Goal: Information Seeking & Learning: Learn about a topic

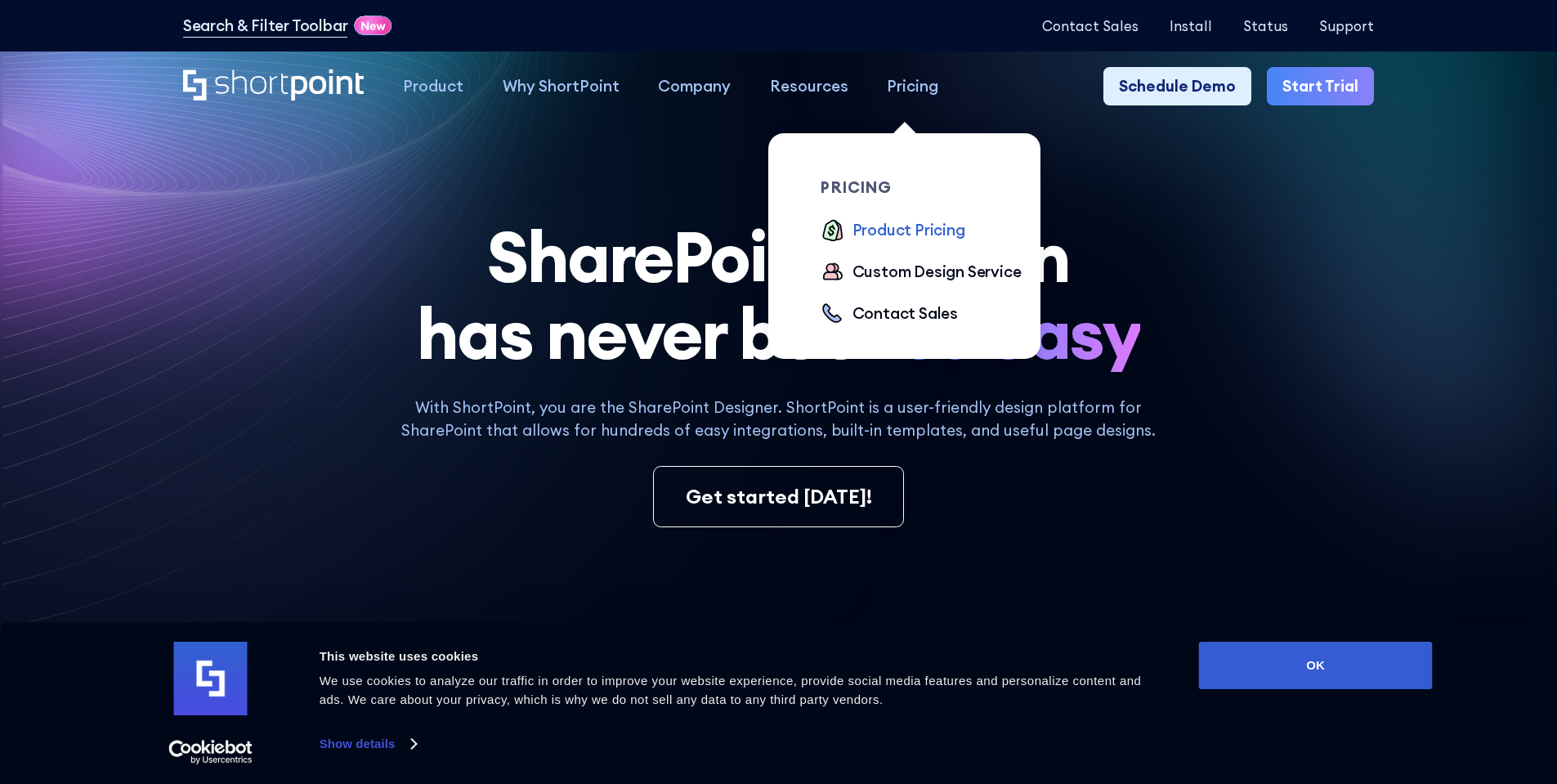
click at [905, 230] on div "Product Pricing" at bounding box center [909, 230] width 113 height 24
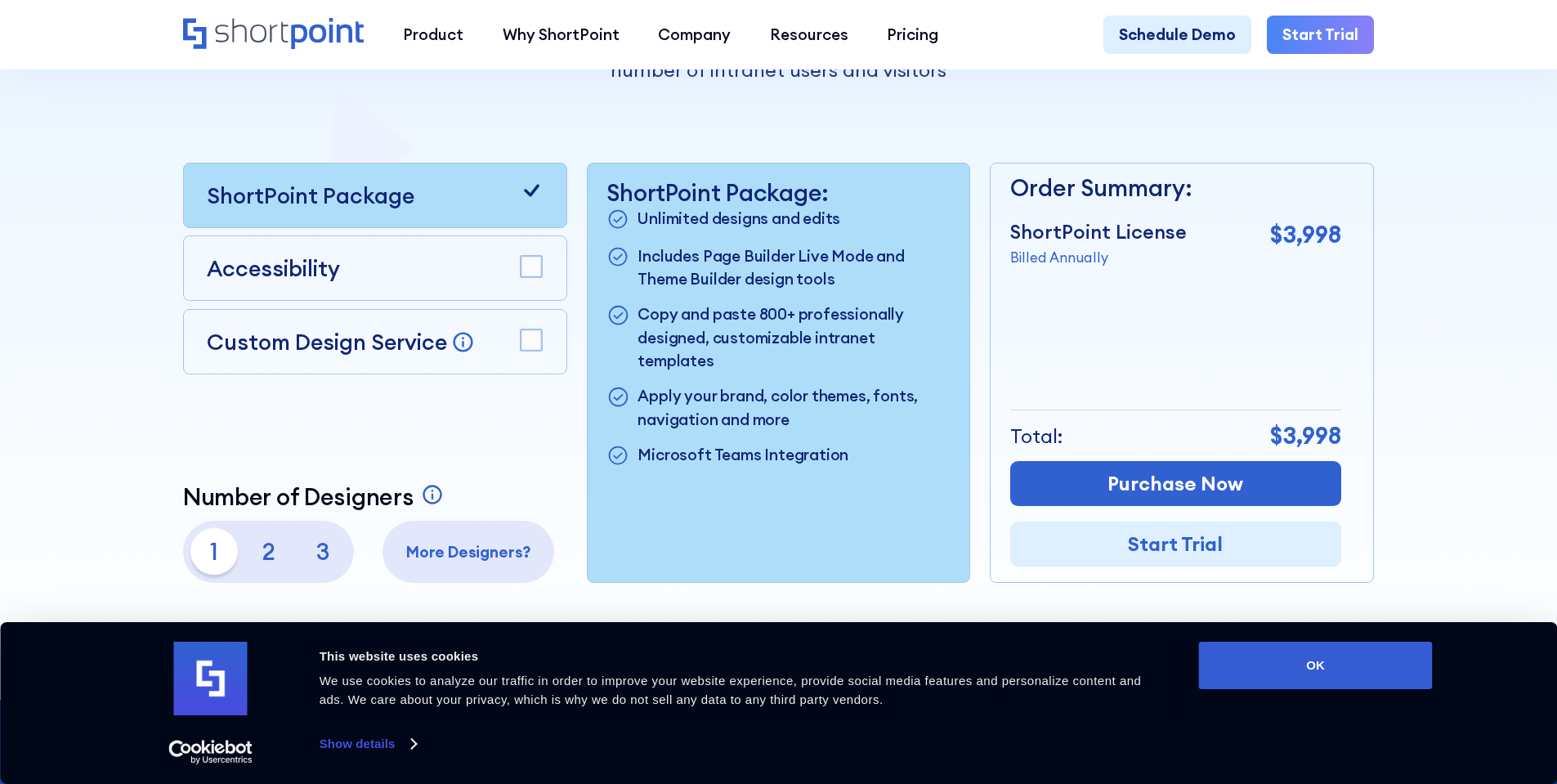
scroll to position [490, 0]
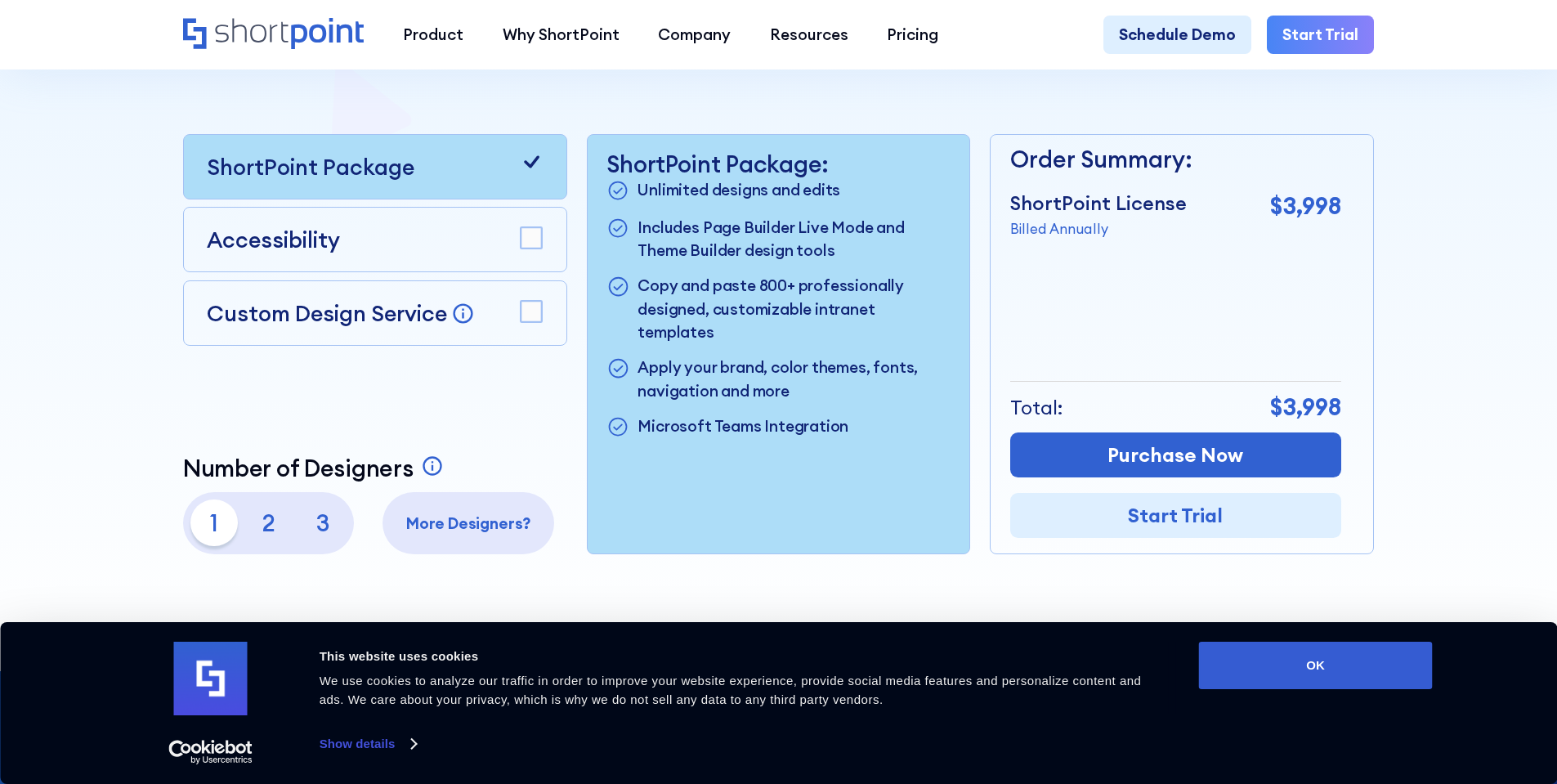
click at [533, 240] on rect at bounding box center [531, 239] width 21 height 21
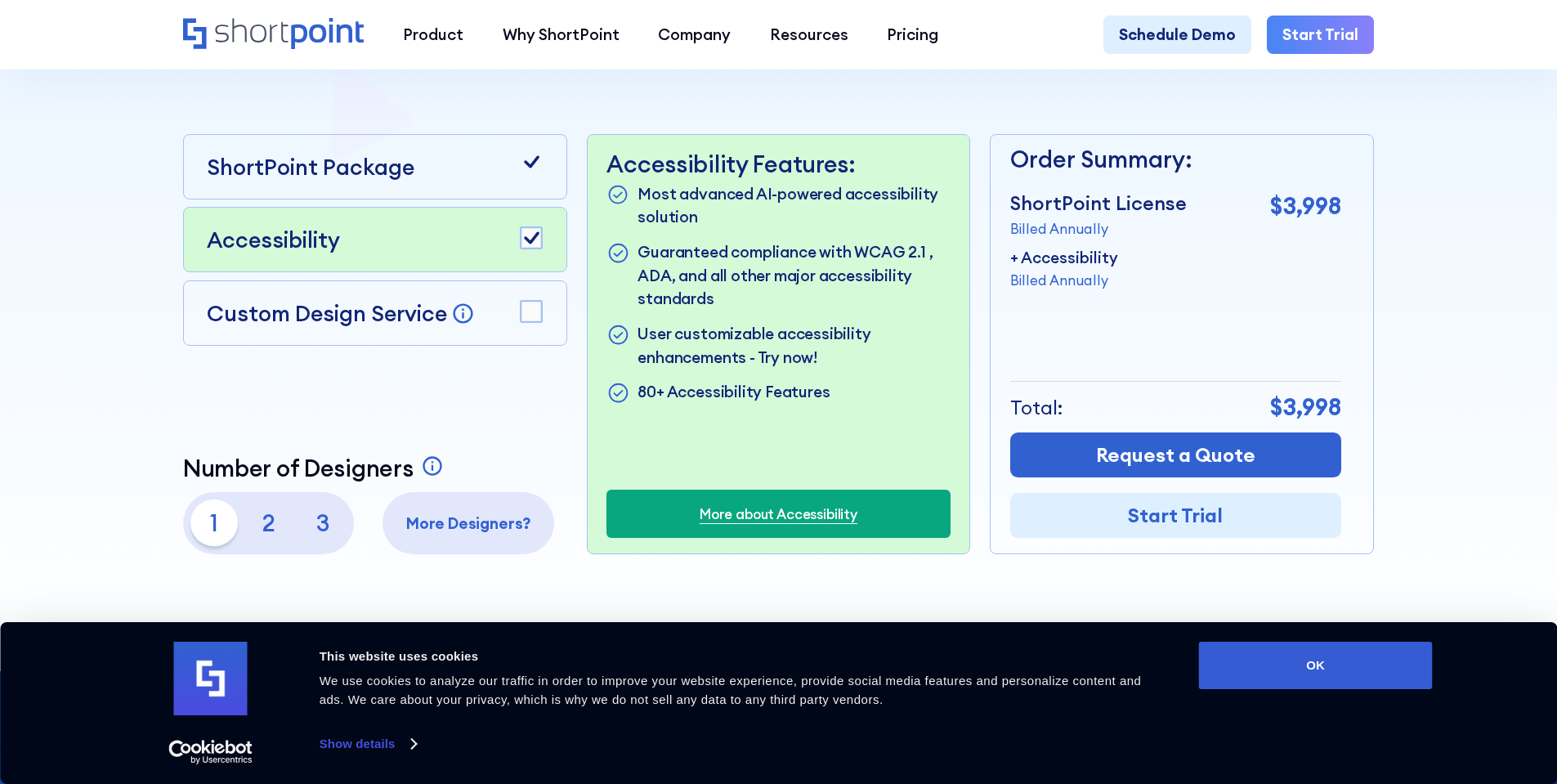
click at [533, 240] on icon at bounding box center [532, 238] width 16 height 12
click at [534, 322] on rect at bounding box center [531, 311] width 21 height 21
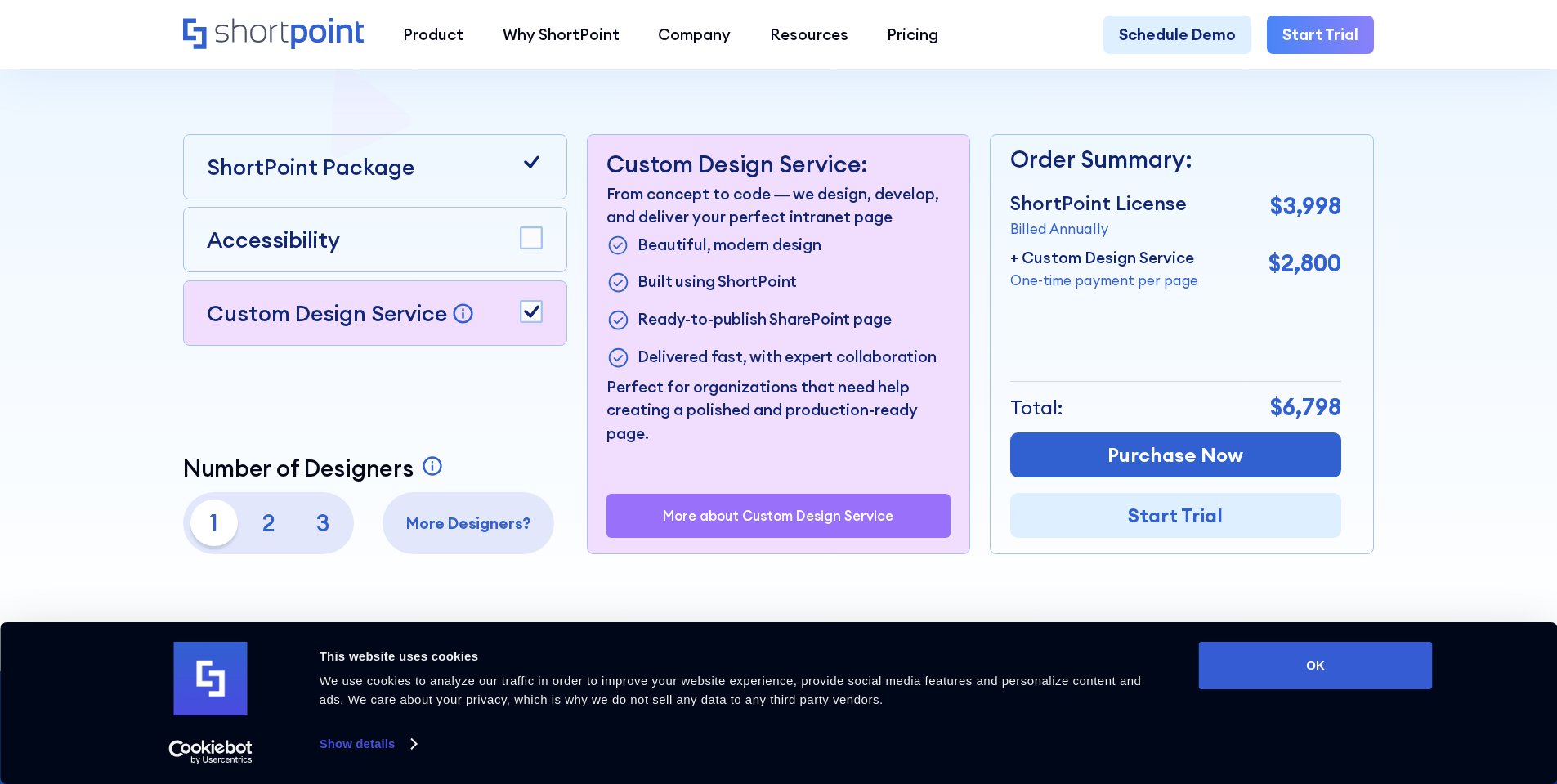
click at [534, 322] on rect at bounding box center [531, 311] width 21 height 21
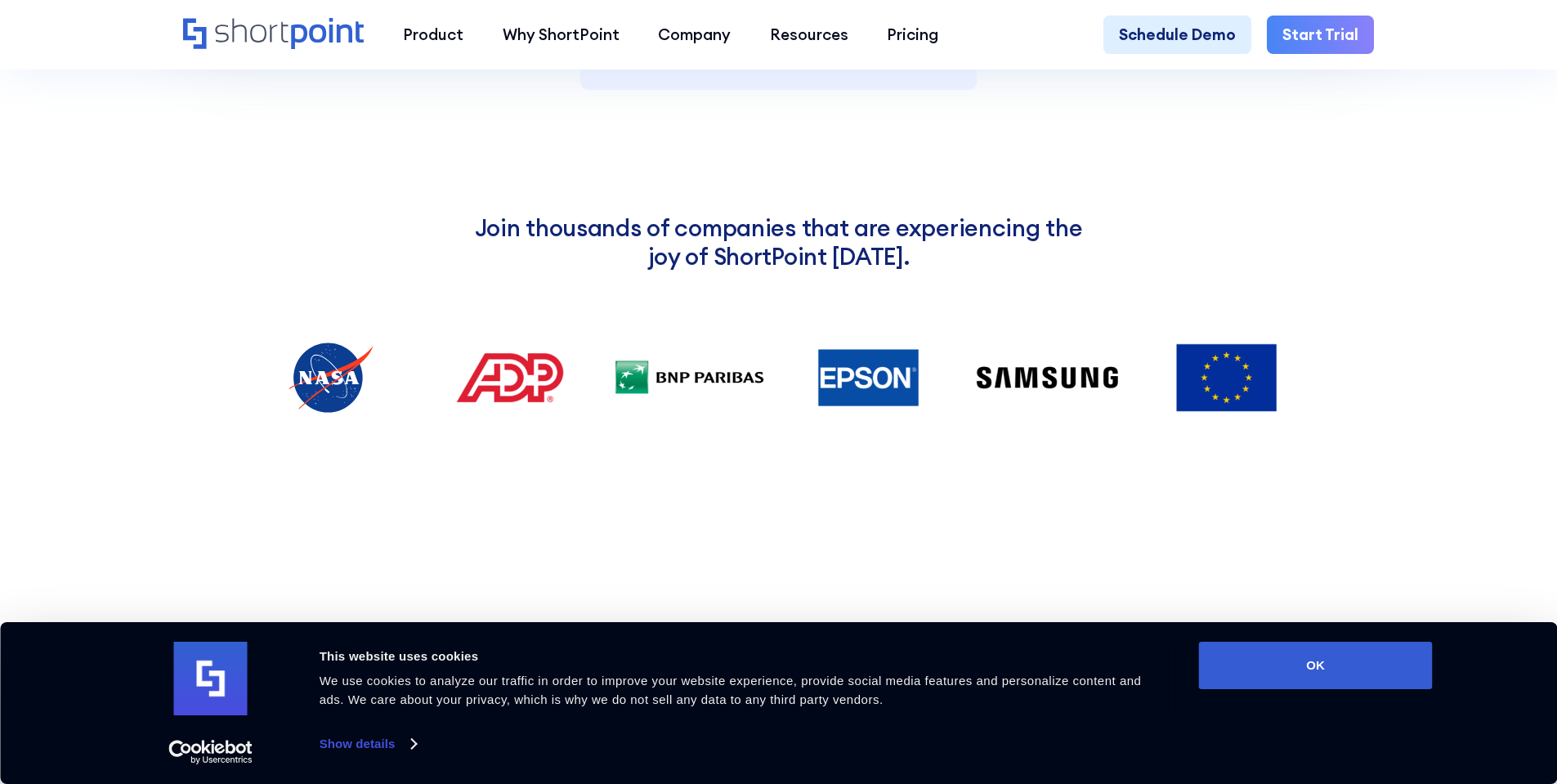
scroll to position [2370, 0]
